Goal: Transaction & Acquisition: Book appointment/travel/reservation

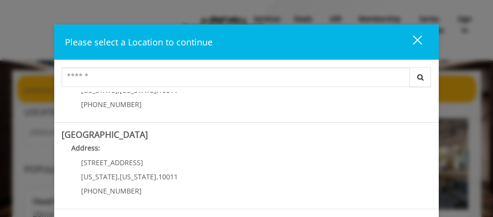
scroll to position [150, 0]
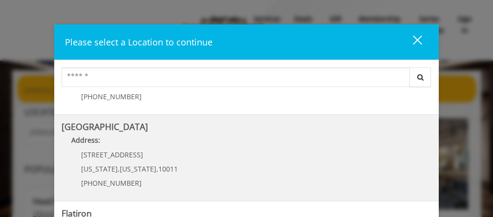
click at [125, 142] on Street "Address:" at bounding box center [247, 143] width 370 height 16
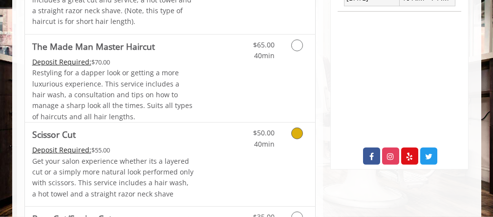
scroll to position [477, 0]
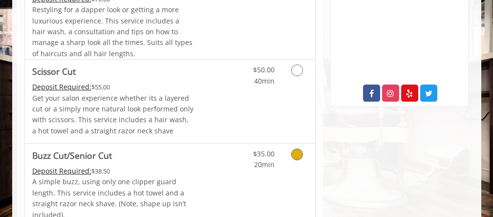
click at [298, 153] on icon "Grooming services" at bounding box center [297, 155] width 12 height 12
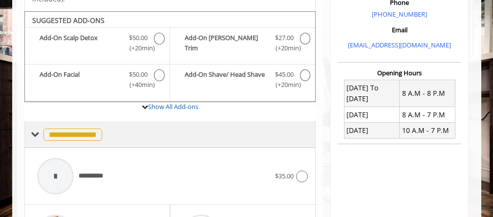
scroll to position [368, 0]
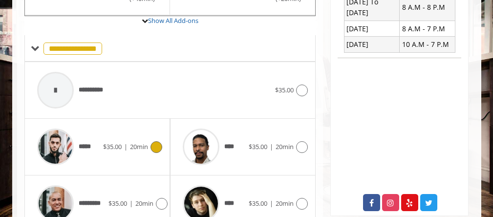
click at [156, 141] on icon at bounding box center [157, 147] width 12 height 12
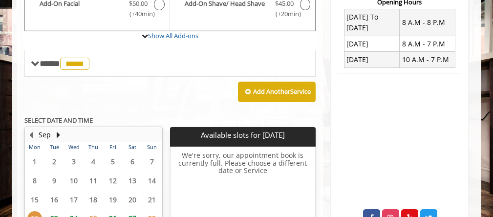
scroll to position [392, 0]
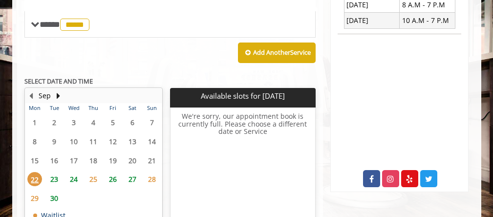
click at [56, 172] on span "23" at bounding box center [54, 179] width 15 height 14
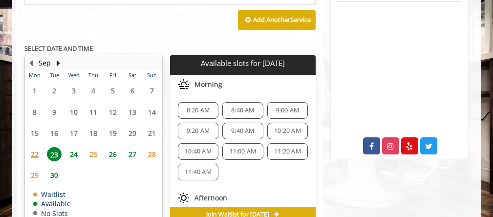
scroll to position [467, 0]
